Goal: Task Accomplishment & Management: Complete application form

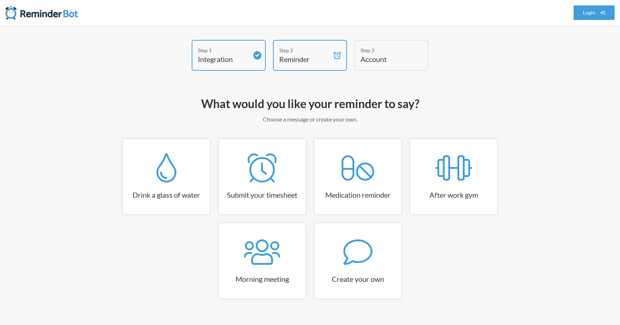
scroll to position [14, 0]
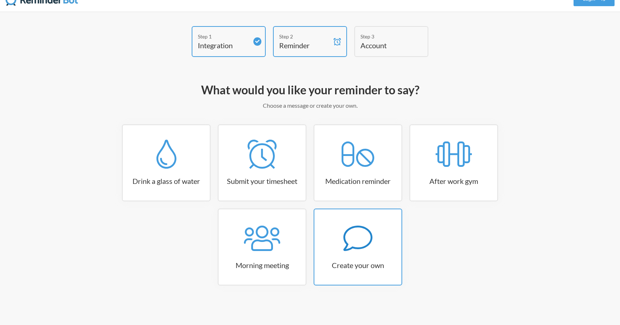
click at [355, 222] on link "Create your own" at bounding box center [357, 247] width 89 height 77
select select "11:30:00"
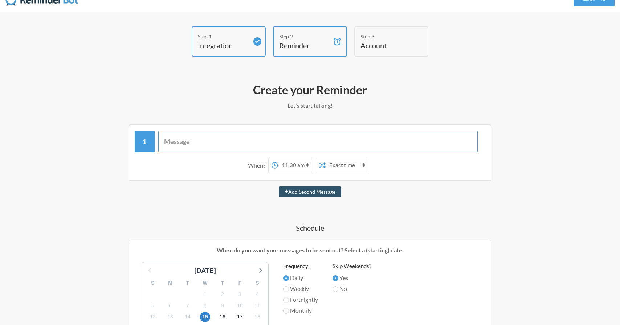
click at [262, 140] on input "text" at bounding box center [318, 142] width 320 height 22
type input "Add F"
select select "D09LVFZQ37T"
click at [178, 144] on input "Add Featured" at bounding box center [318, 142] width 320 height 22
click at [228, 143] on input "Add New Featured" at bounding box center [318, 142] width 320 height 22
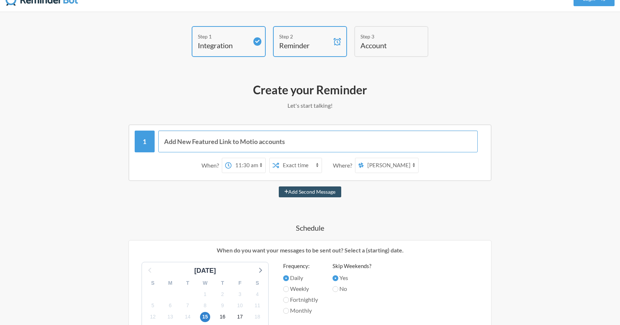
click at [258, 144] on input "Add New Featured Link to Motio accounts" at bounding box center [318, 142] width 320 height 22
click at [316, 143] on input "Add New Featured Link to Motion Accounts" at bounding box center [318, 142] width 320 height 22
type input "Add New Featured Link to Motion Accounts"
click at [251, 167] on select "12:00 am 12:15 am 12:30 am 12:45 am 1:00 am 1:15 am 1:30 am 1:45 am 2:00 am 2:1…" at bounding box center [248, 165] width 34 height 15
click at [231, 158] on select "12:00 am 12:15 am 12:30 am 12:45 am 1:00 am 1:15 am 1:30 am 1:45 am 2:00 am 2:1…" at bounding box center [248, 165] width 34 height 15
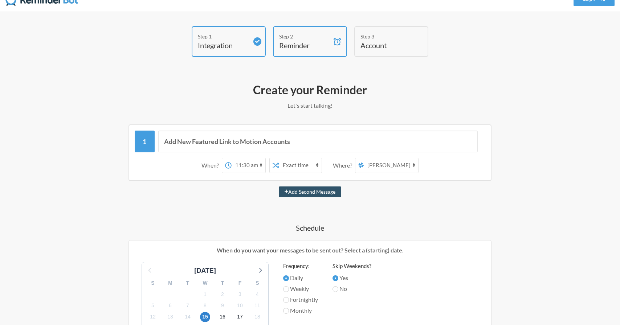
click at [248, 163] on select "12:00 am 12:15 am 12:30 am 12:45 am 1:00 am 1:15 am 1:30 am 1:45 am 2:00 am 2:1…" at bounding box center [248, 165] width 34 height 15
select select "08:00:00"
click at [231, 158] on select "12:00 am 12:15 am 12:30 am 12:45 am 1:00 am 1:15 am 1:30 am 1:45 am 2:00 am 2:1…" at bounding box center [248, 165] width 34 height 15
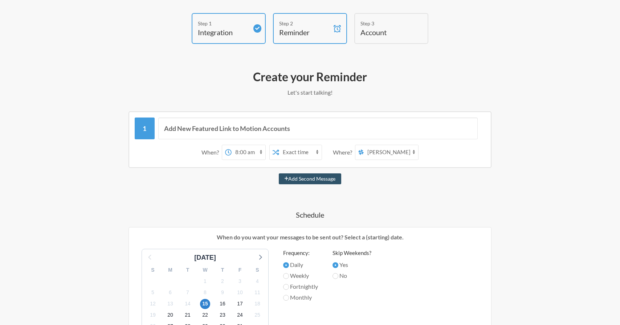
scroll to position [27, 0]
click at [286, 150] on select "Exact time Random time" at bounding box center [300, 152] width 42 height 15
click at [279, 145] on select "Exact time Random time" at bounding box center [300, 152] width 42 height 15
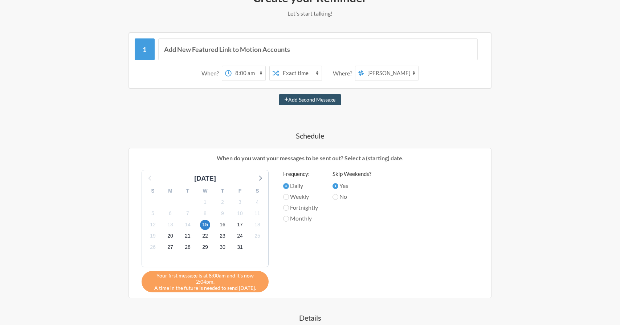
scroll to position [107, 0]
click at [237, 224] on span "17" at bounding box center [240, 224] width 10 height 10
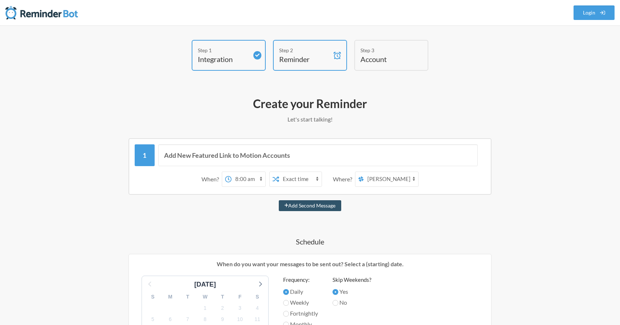
scroll to position [41, 0]
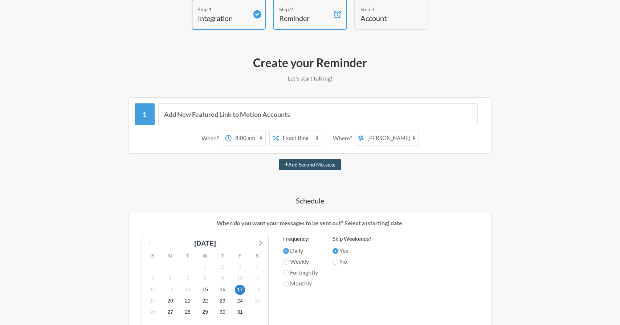
click at [376, 193] on div "Add New Featured Link to Motion Accounts When? 12:00 am 12:15 am 12:30 am 12:45…" at bounding box center [309, 298] width 421 height 403
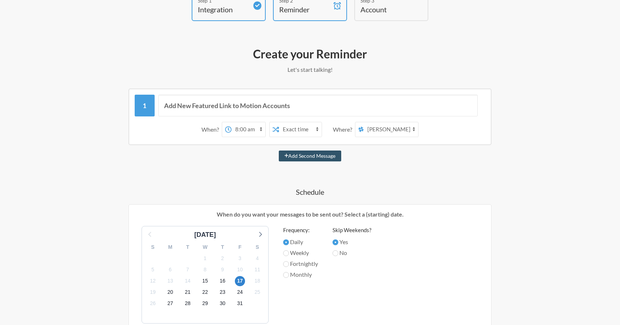
click at [385, 129] on select "random general launch inbound-leads linkedin-data-resources inspiration interna…" at bounding box center [391, 129] width 54 height 15
click at [364, 122] on select "random general launch inbound-leads linkedin-data-resources inspiration interna…" at bounding box center [391, 129] width 54 height 15
click at [383, 174] on div "Add New Featured Link to Motion Accounts When? 12:00 am 12:15 am 12:30 am 12:45…" at bounding box center [309, 290] width 421 height 403
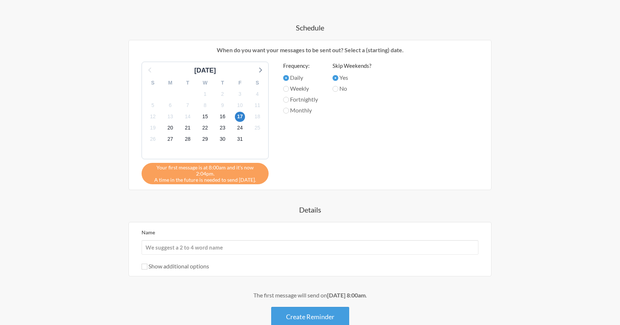
scroll to position [253, 0]
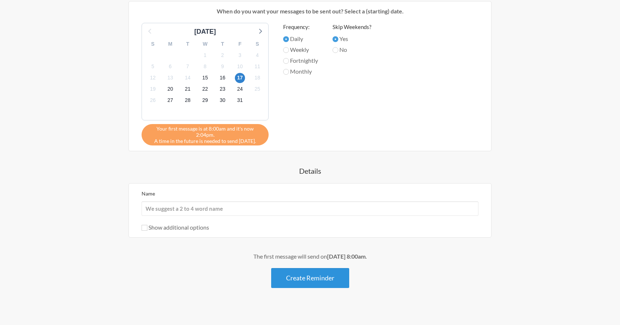
click at [305, 276] on button "Create Reminder" at bounding box center [310, 278] width 78 height 20
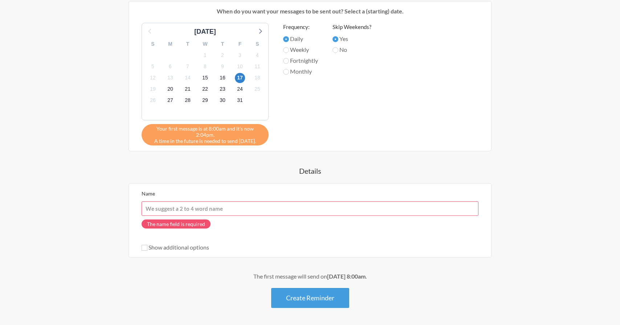
click at [284, 201] on input "Name" at bounding box center [309, 208] width 337 height 15
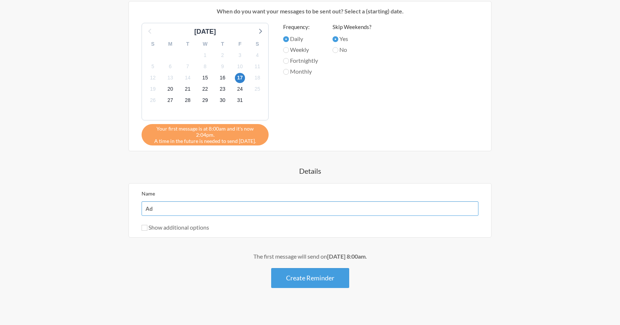
type input "A"
type input "New Featured Link"
click at [304, 275] on button "Create Reminder" at bounding box center [310, 278] width 78 height 20
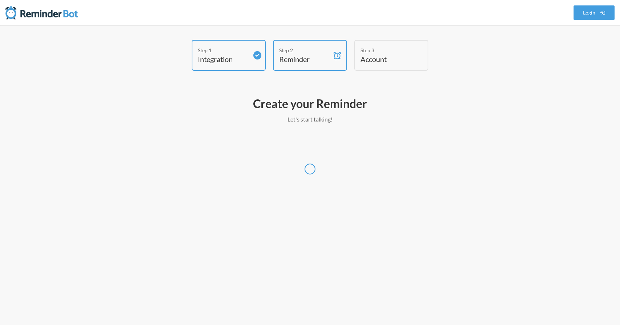
select select "America/New_York"
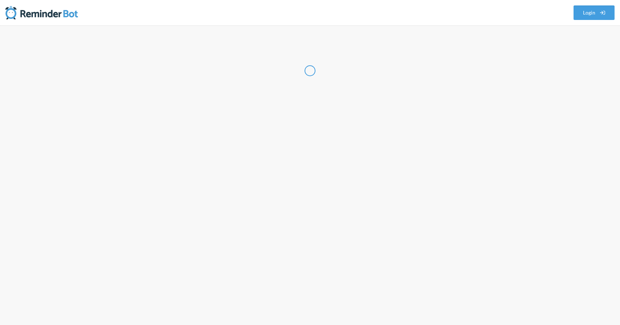
select select "US"
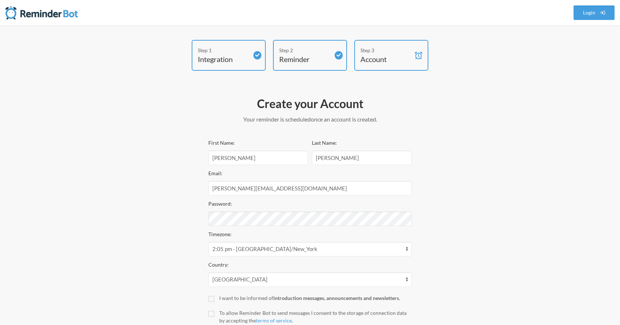
scroll to position [52, 0]
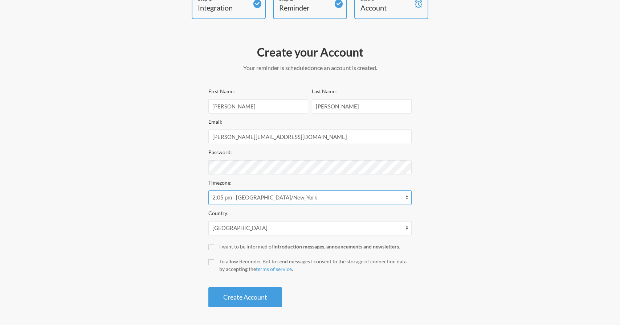
click at [239, 199] on select "12:05 am - [GEOGRAPHIC_DATA]/[GEOGRAPHIC_DATA] 12:05 am - [GEOGRAPHIC_DATA]/[GE…" at bounding box center [309, 197] width 203 height 15
click at [208, 190] on select "12:05 am - [GEOGRAPHIC_DATA]/[GEOGRAPHIC_DATA] 12:05 am - [GEOGRAPHIC_DATA]/[GE…" at bounding box center [309, 197] width 203 height 15
click at [218, 264] on label "To allow Reminder Bot to send messages I consent to the storage of connection d…" at bounding box center [309, 265] width 203 height 15
click at [214, 264] on input "To allow Reminder Bot to send messages I consent to the storage of connection d…" at bounding box center [211, 262] width 6 height 6
checkbox input "true"
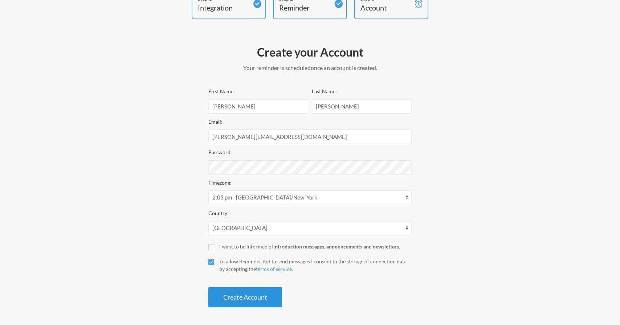
click at [231, 303] on button "Create Account" at bounding box center [245, 297] width 74 height 20
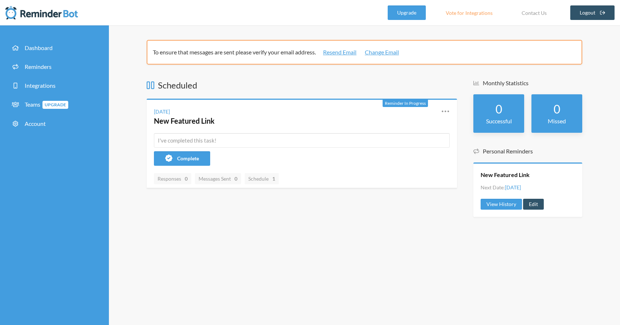
click at [390, 213] on div "Scheduled Reminder In Progress Friday, October 17 New Featured Link Reschedule …" at bounding box center [302, 151] width 310 height 145
